Goal: Task Accomplishment & Management: Manage account settings

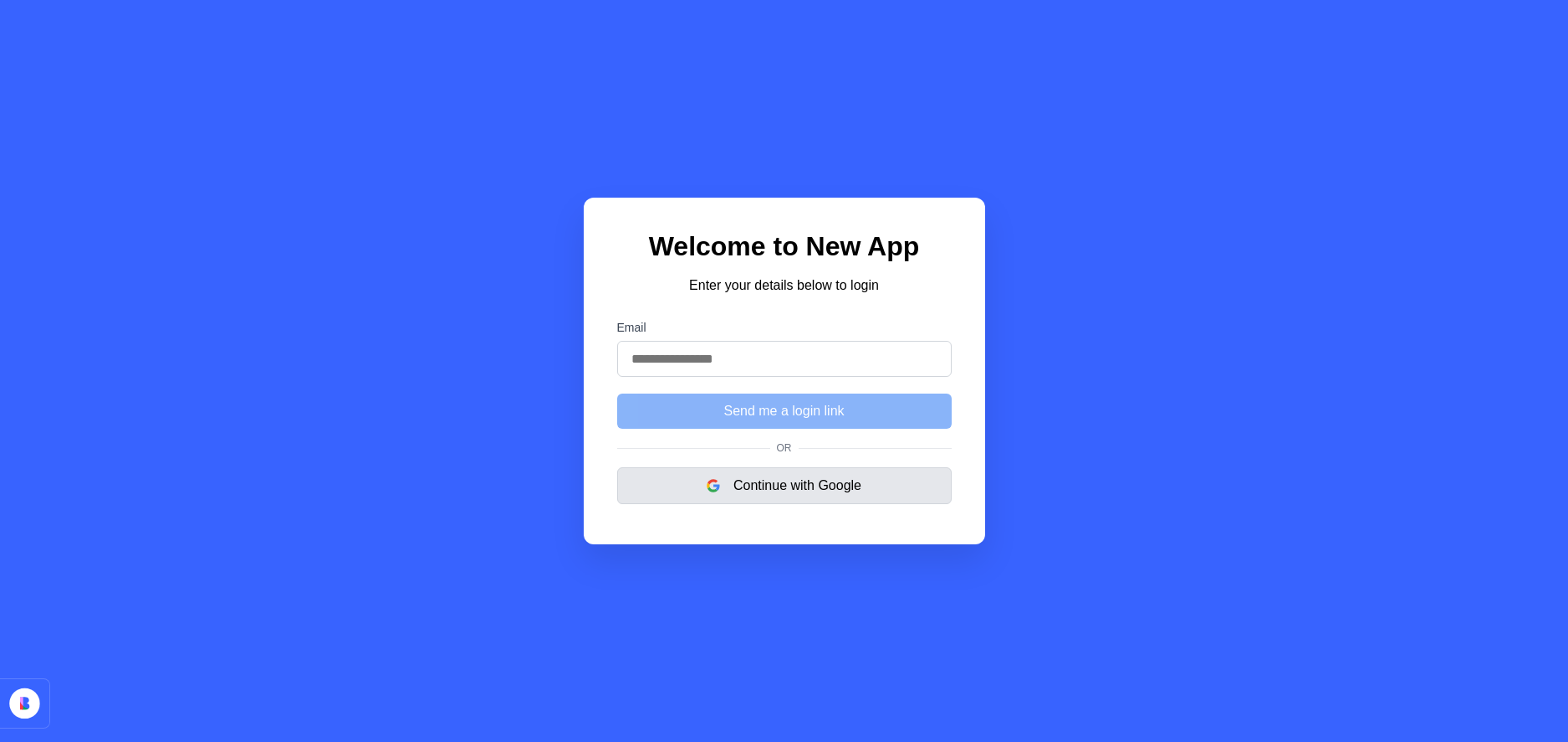
click at [826, 496] on button "Continue with Google" at bounding box center [784, 485] width 335 height 37
click at [866, 495] on button "Continue with Google" at bounding box center [784, 485] width 335 height 37
